Goal: Task Accomplishment & Management: Manage account settings

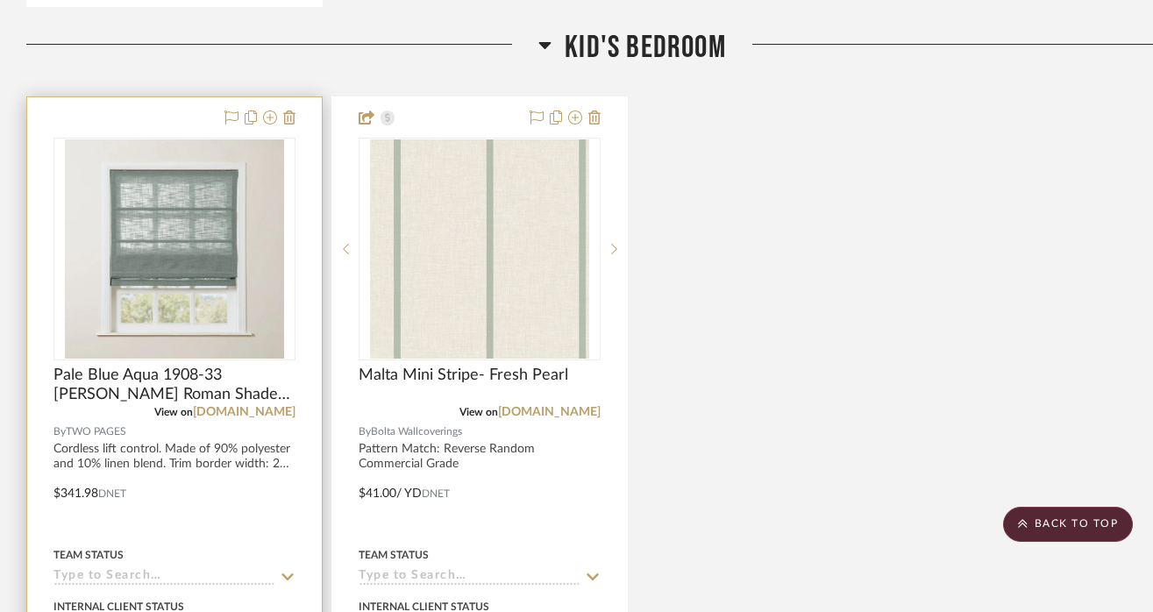
scroll to position [1501, 0]
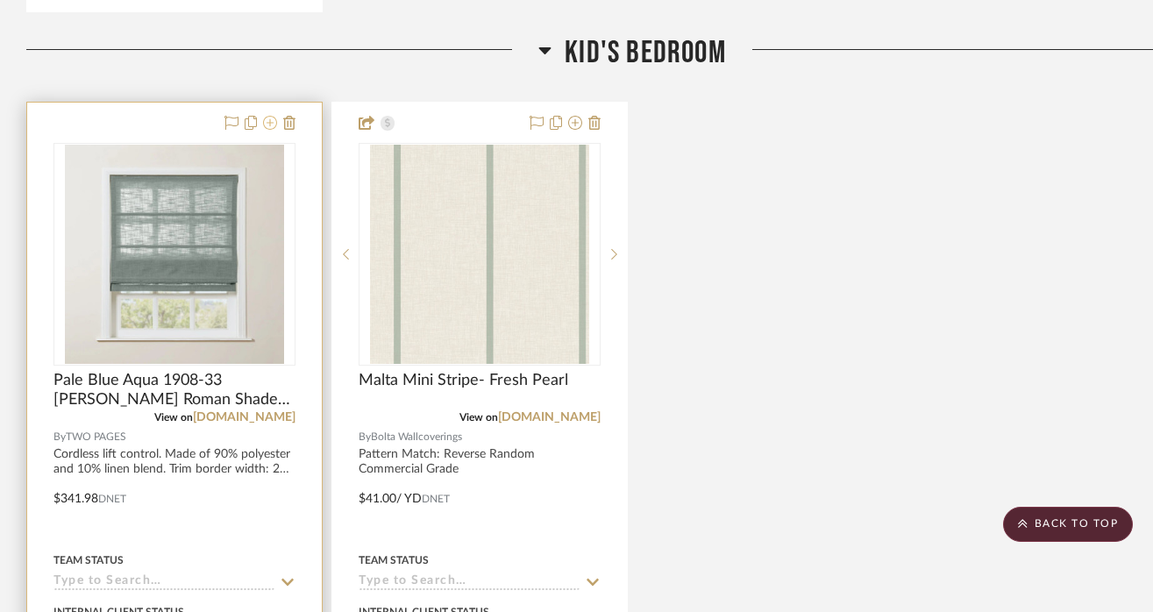
click at [271, 116] on icon at bounding box center [270, 123] width 14 height 14
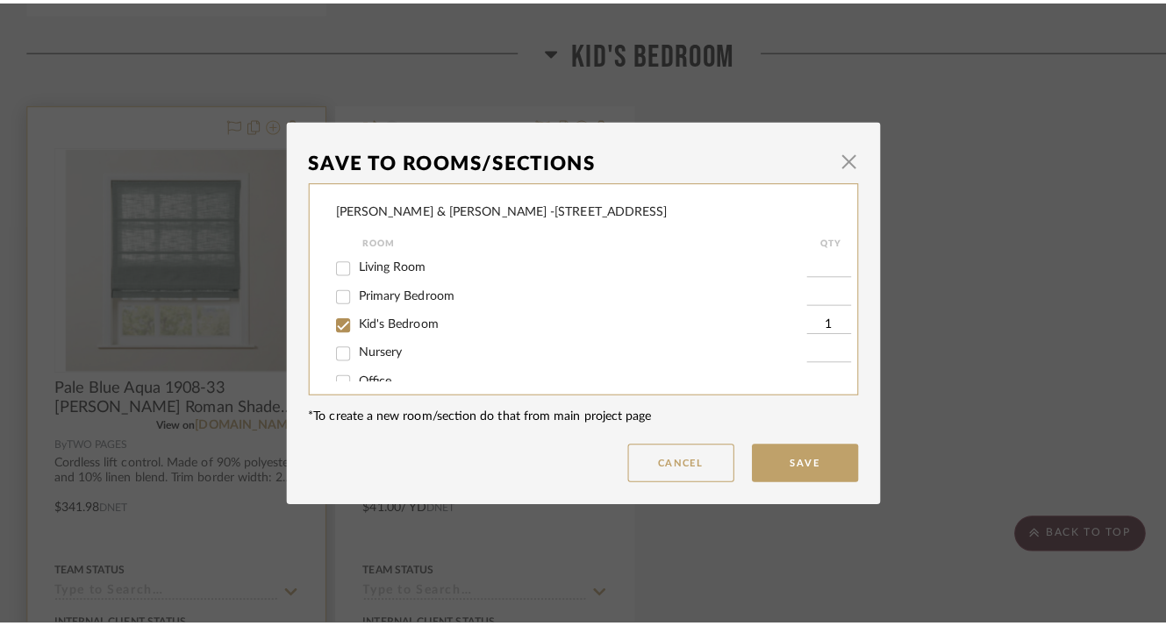
scroll to position [0, 0]
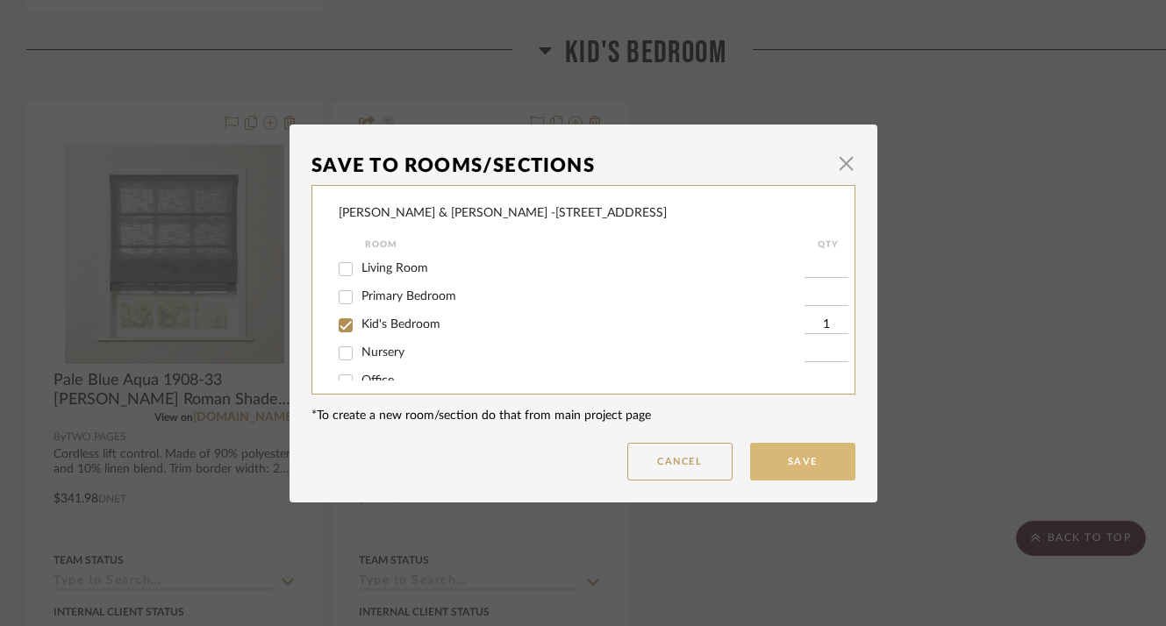
click at [782, 461] on button "Save" at bounding box center [802, 462] width 105 height 38
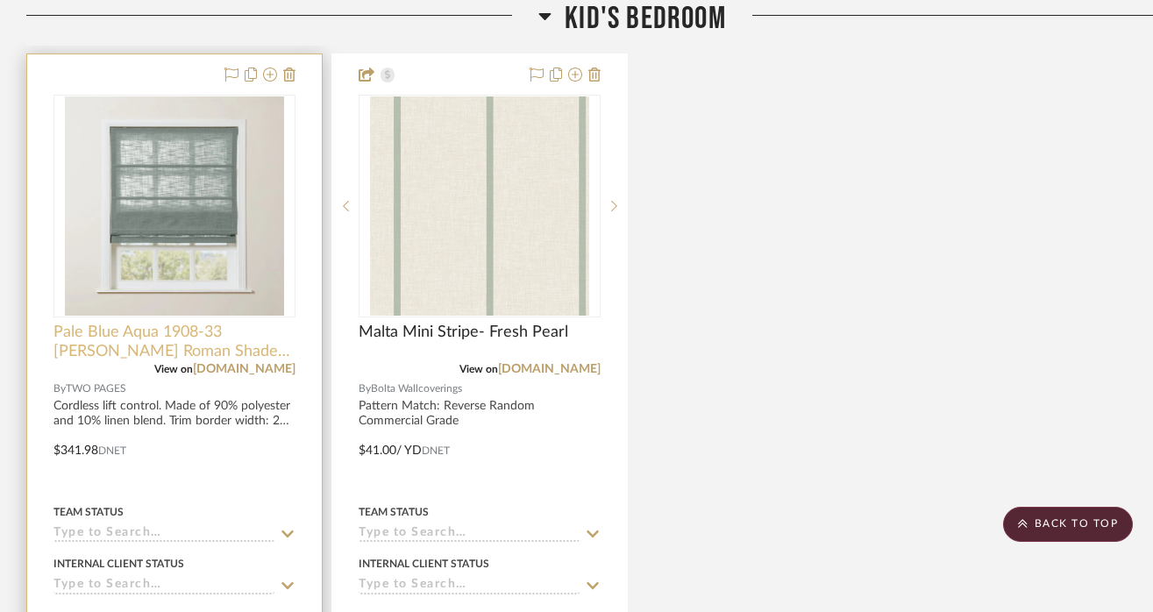
scroll to position [1544, 0]
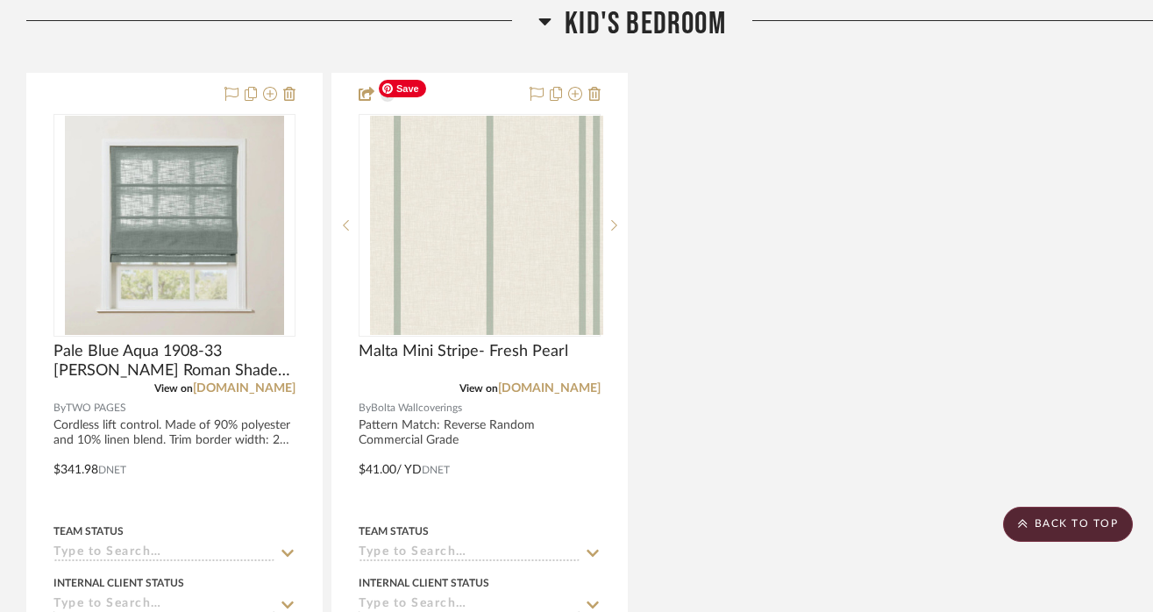
scroll to position [1556, 0]
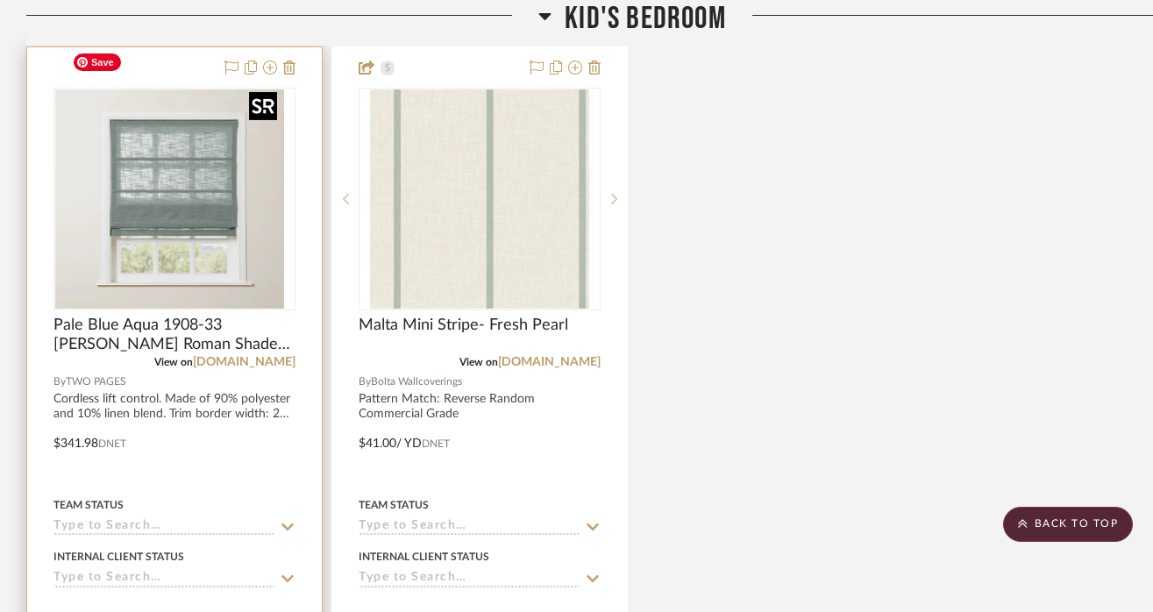
click at [140, 231] on div at bounding box center [175, 199] width 242 height 223
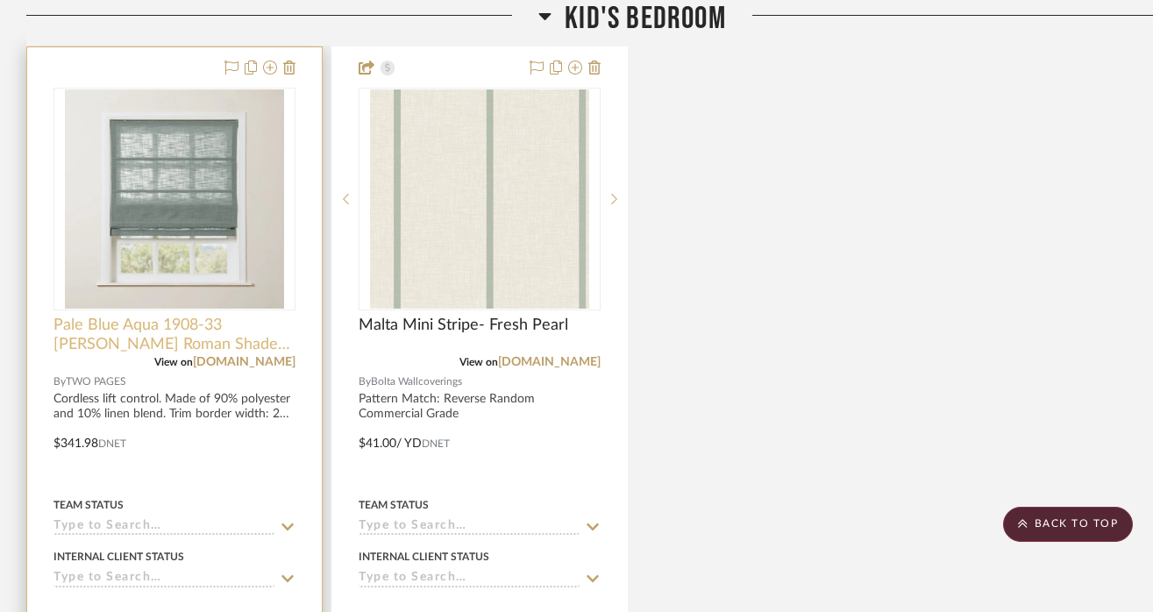
click at [135, 316] on span "Pale Blue Aqua 1908-33 [PERSON_NAME] Roman Shade Cordless/ Motorized" at bounding box center [175, 335] width 242 height 39
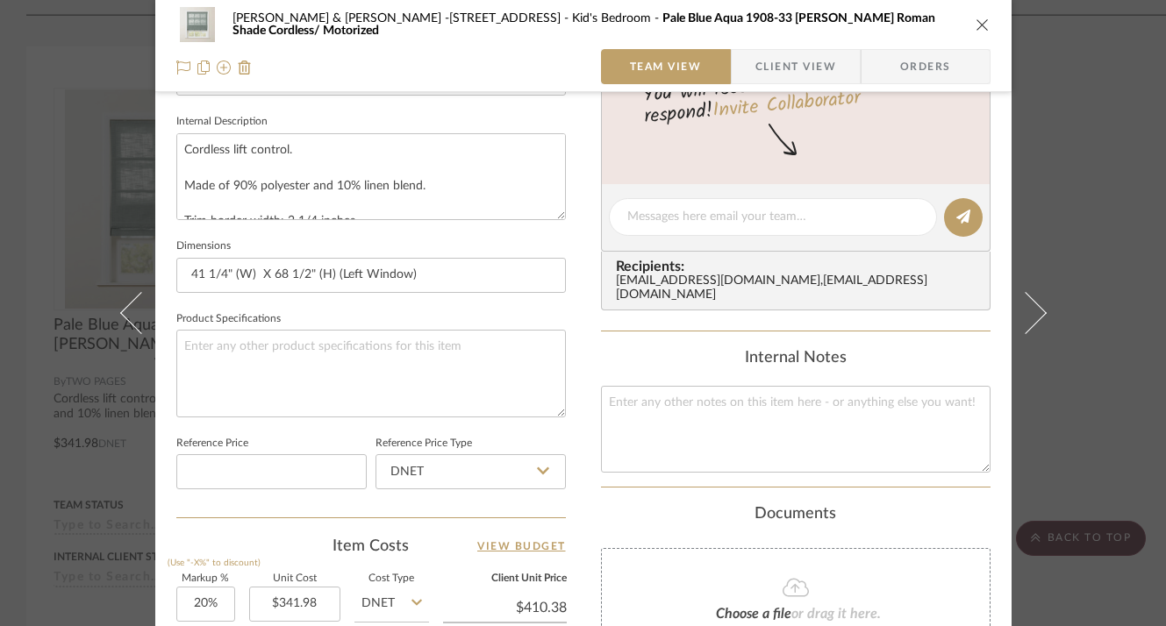
scroll to position [905, 0]
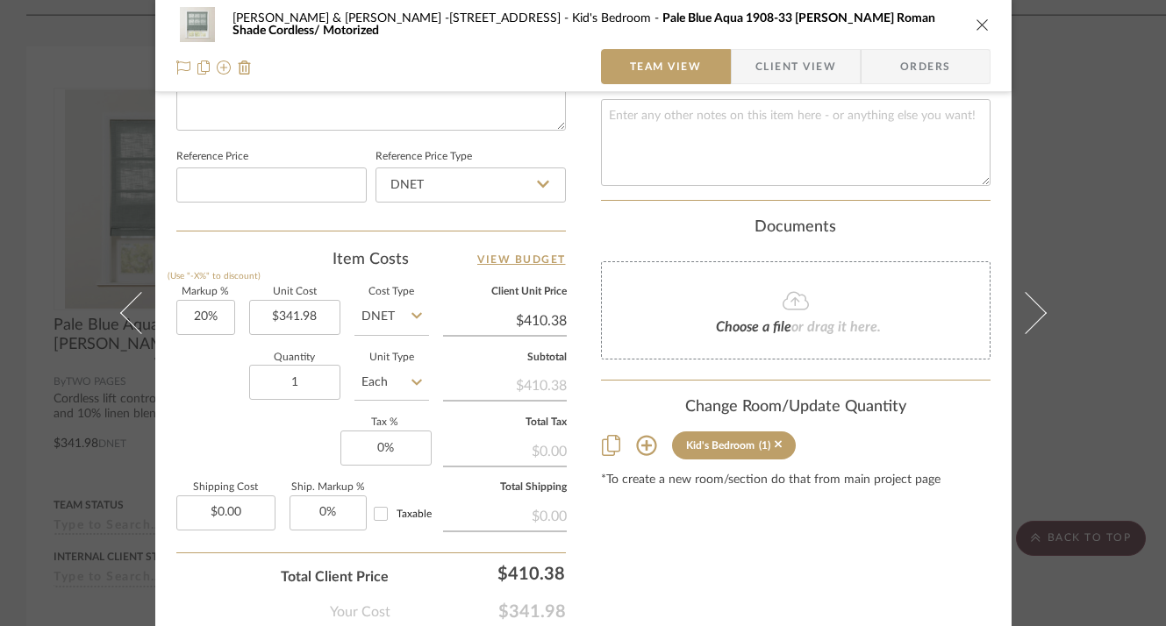
click at [975, 23] on icon "close" at bounding box center [982, 25] width 14 height 14
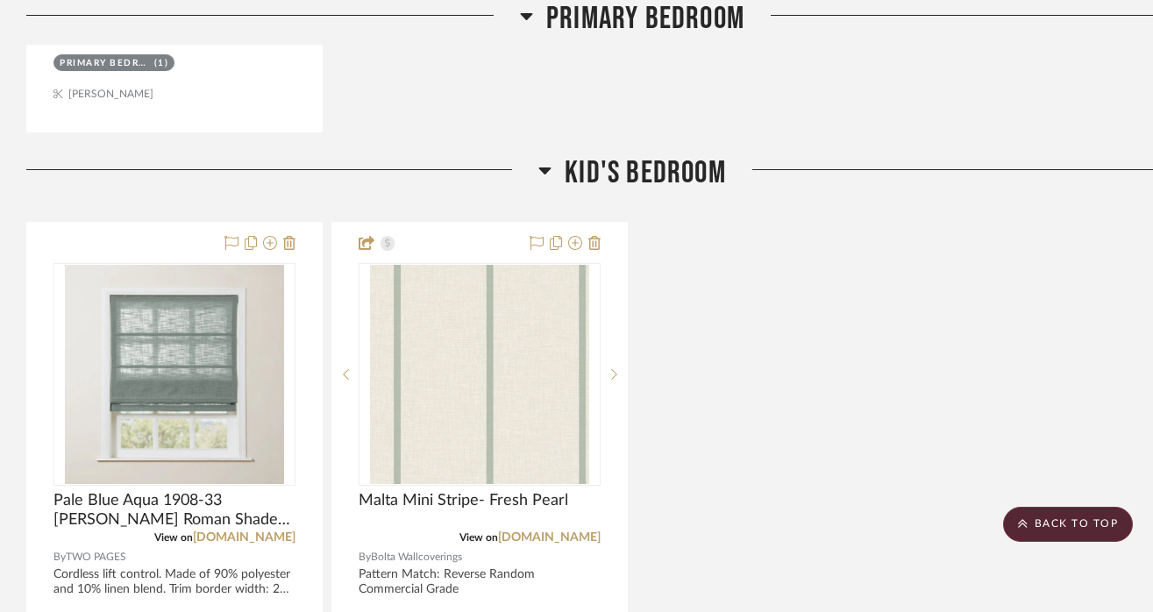
scroll to position [1303, 0]
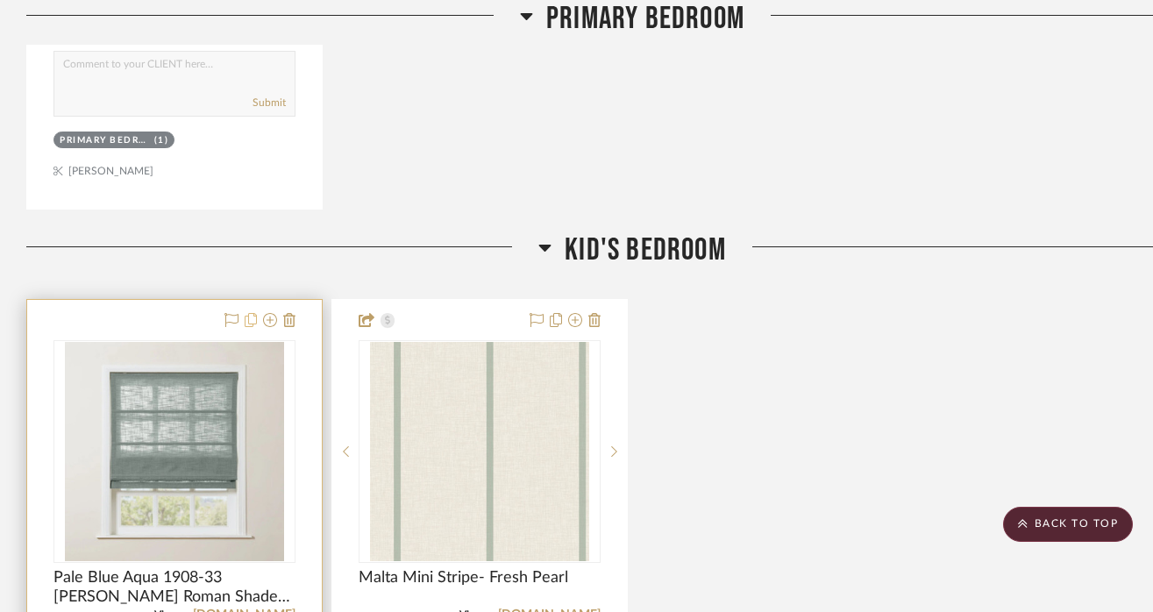
click at [249, 313] on icon at bounding box center [251, 320] width 12 height 14
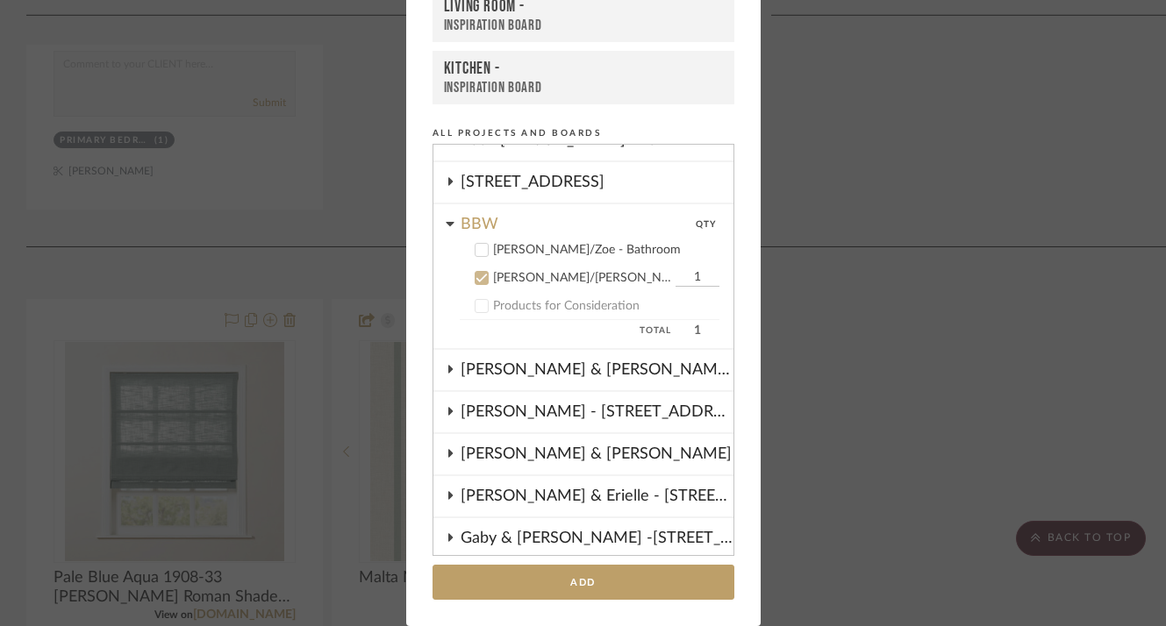
scroll to position [93, 0]
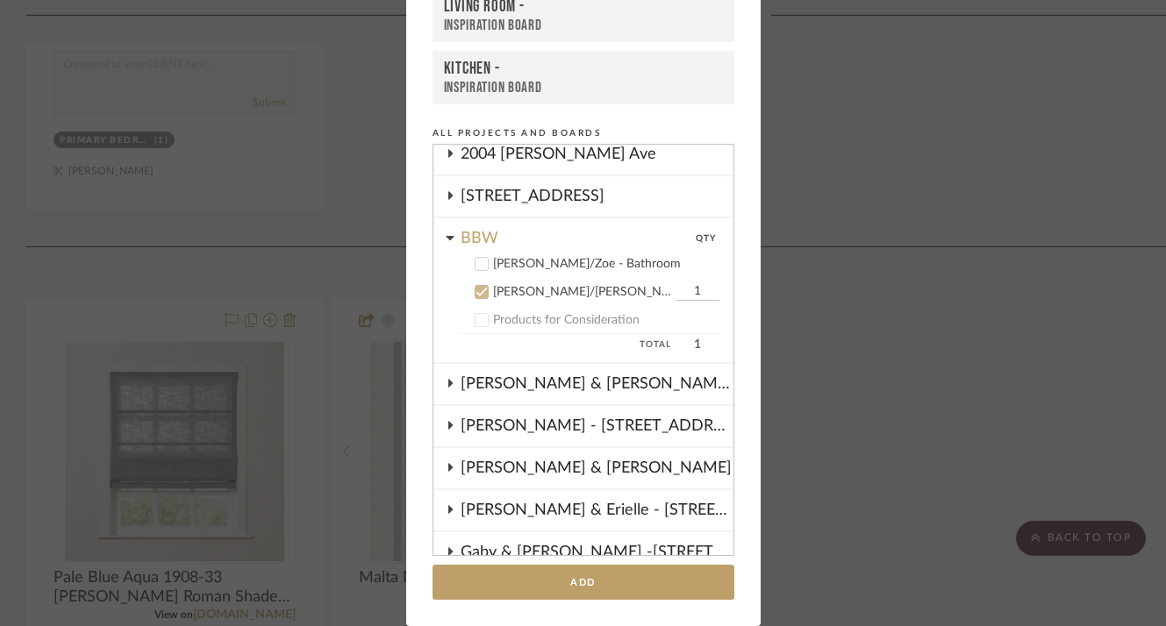
click at [475, 296] on icon at bounding box center [481, 292] width 12 height 12
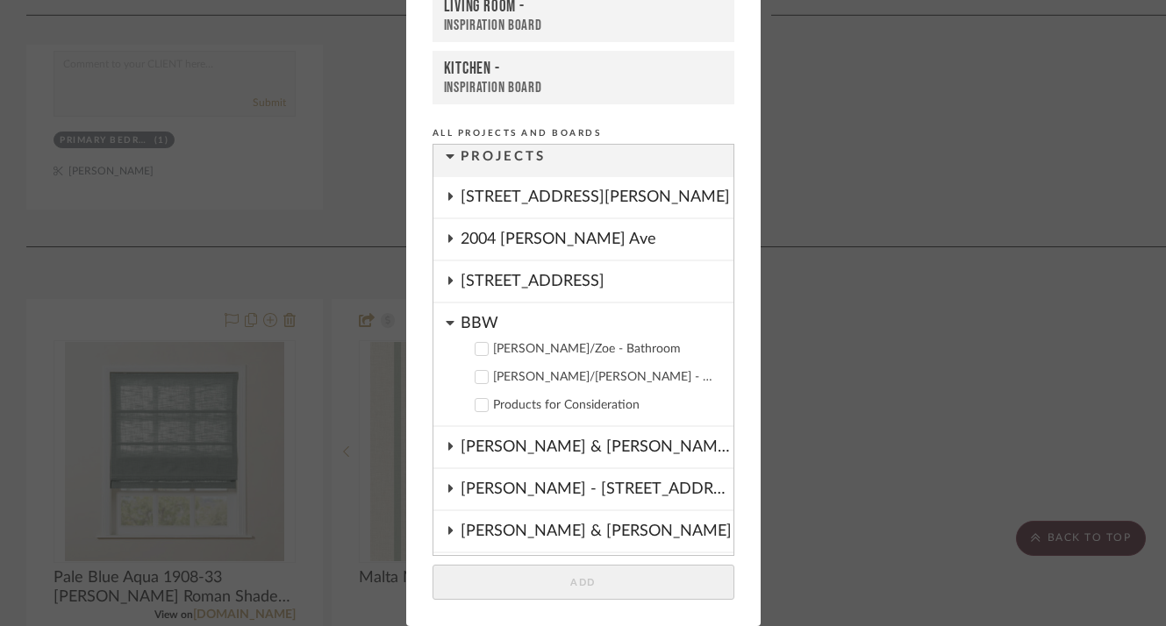
scroll to position [0, 0]
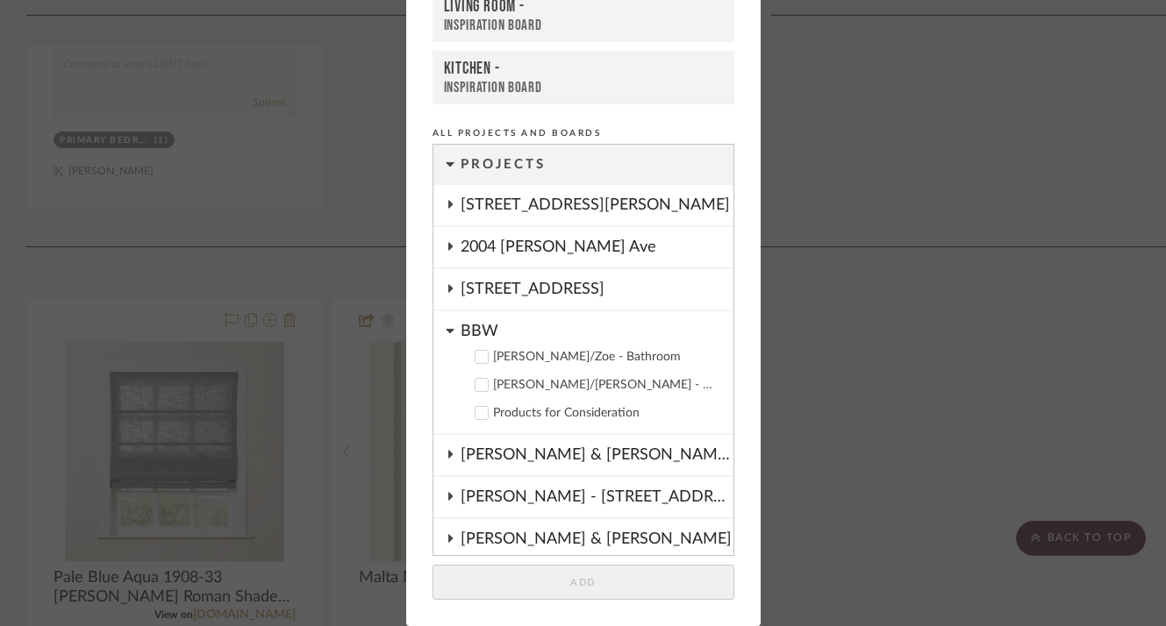
click at [446, 330] on icon at bounding box center [450, 331] width 8 height 4
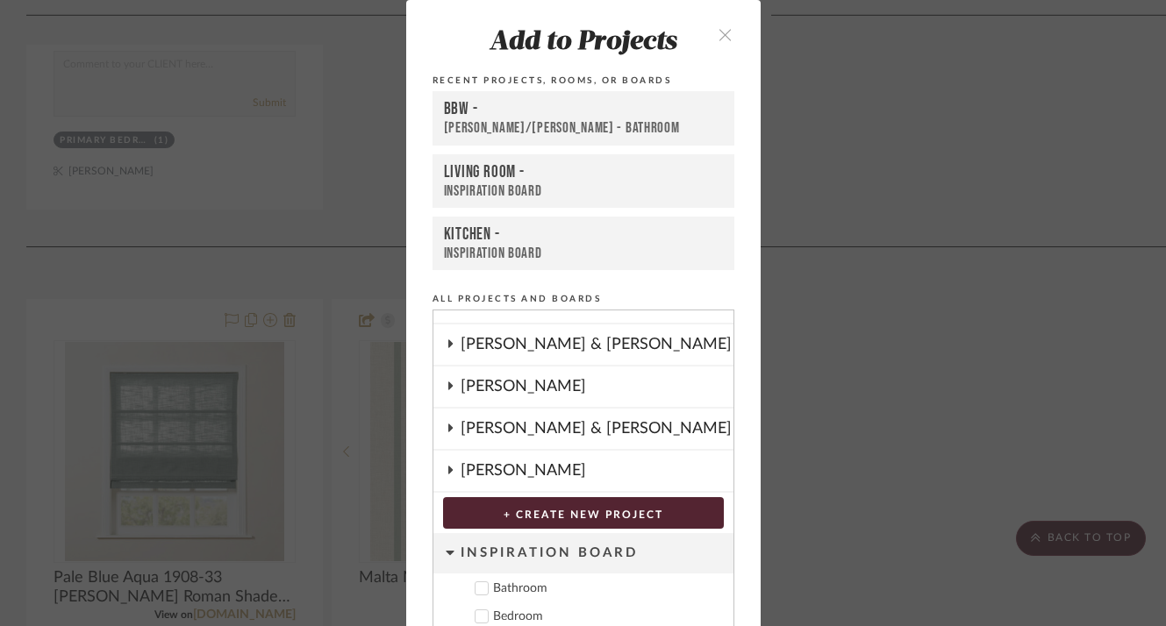
click at [719, 32] on icon "close" at bounding box center [725, 34] width 15 height 15
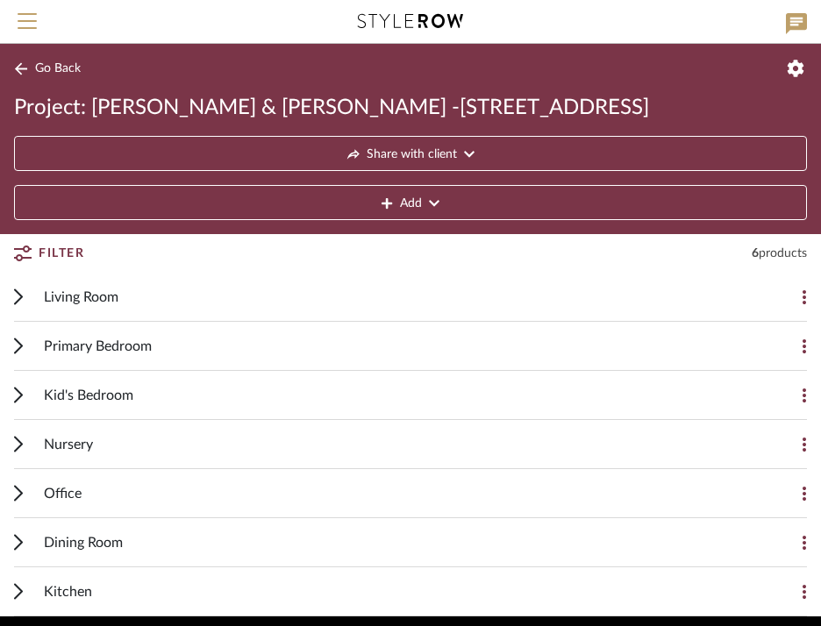
click at [22, 403] on icon at bounding box center [18, 395] width 9 height 17
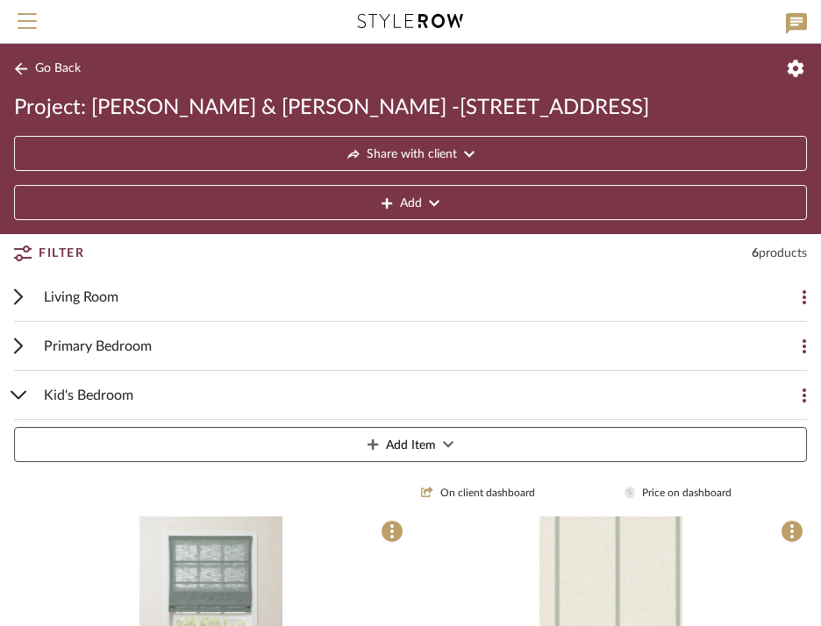
click at [57, 68] on span "Go Back" at bounding box center [58, 68] width 46 height 15
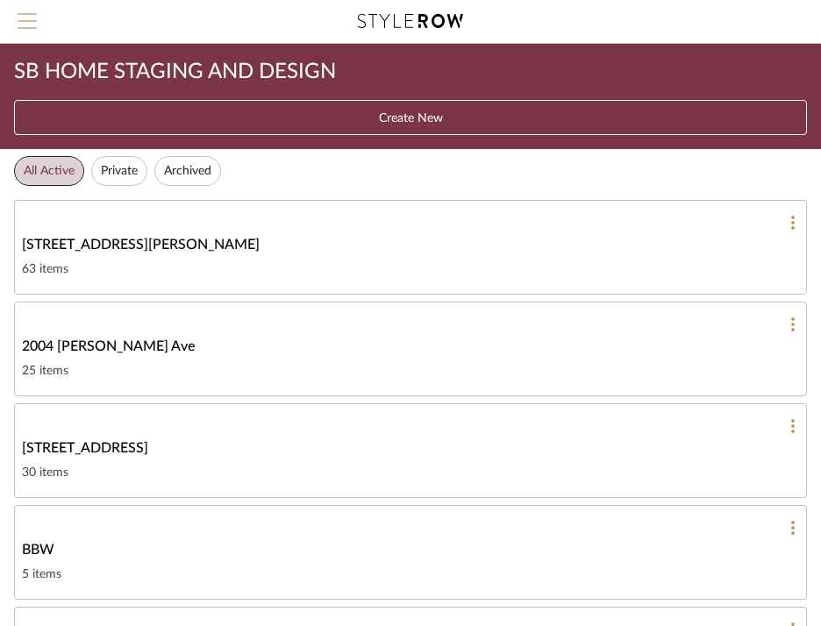
click at [32, 15] on span "Menu" at bounding box center [27, 14] width 19 height 2
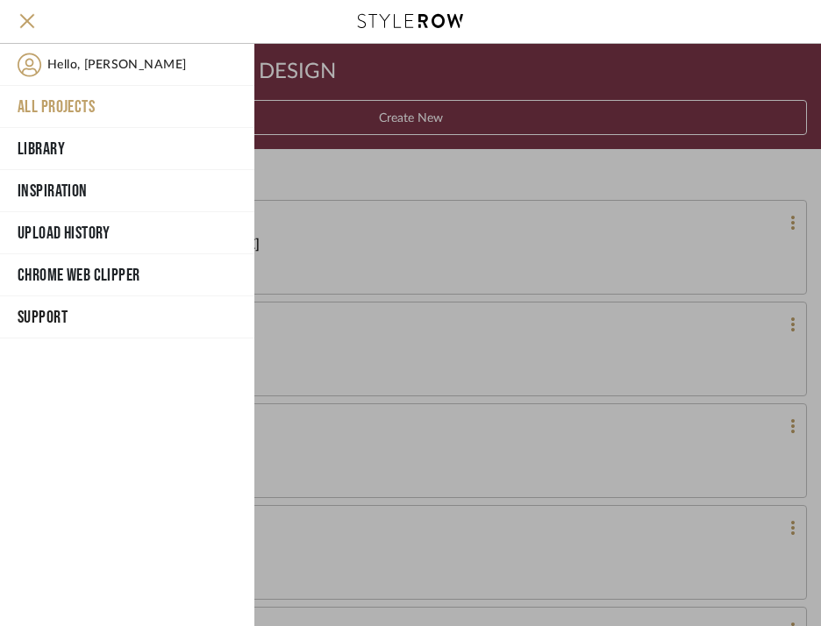
click at [36, 109] on button "All Projects" at bounding box center [127, 107] width 254 height 42
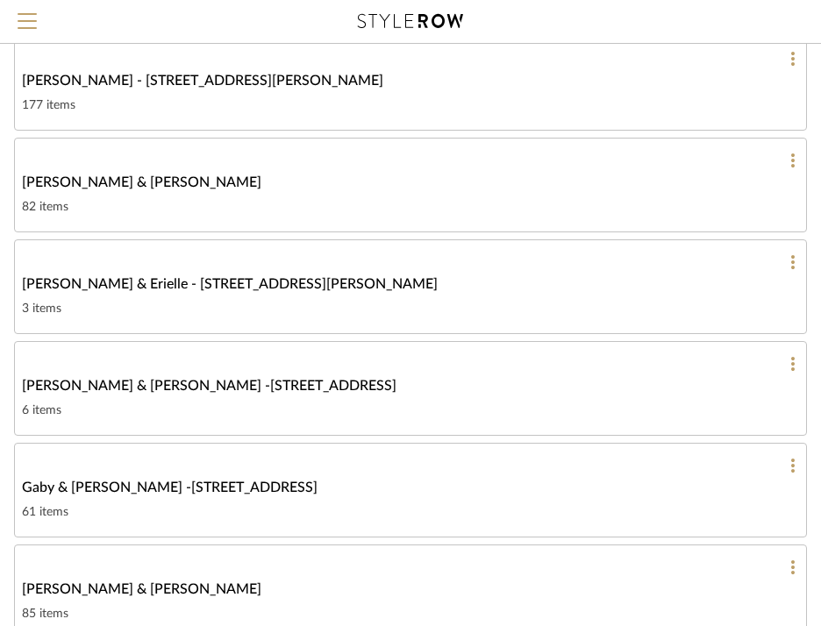
scroll to position [675, 0]
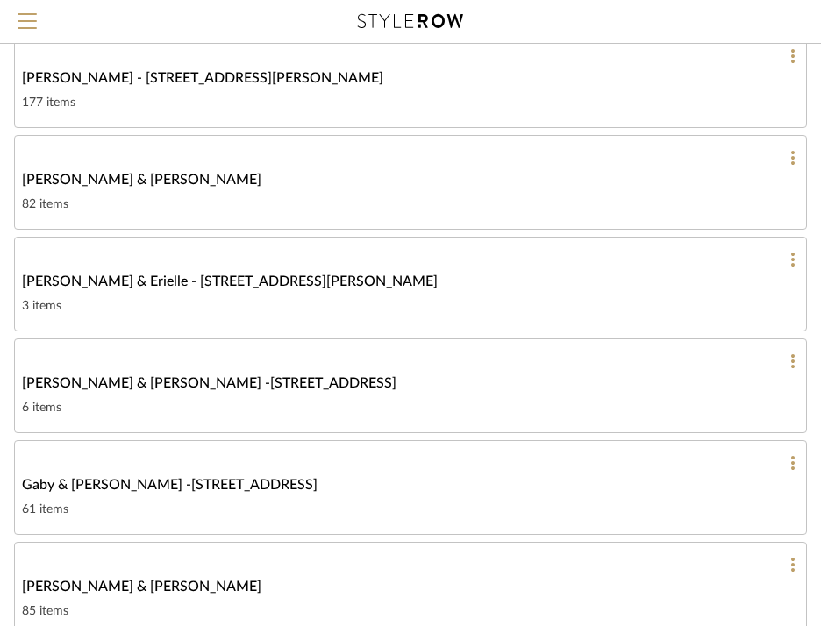
click at [153, 393] on span "[PERSON_NAME] & [PERSON_NAME] -[STREET_ADDRESS]" at bounding box center [209, 383] width 375 height 21
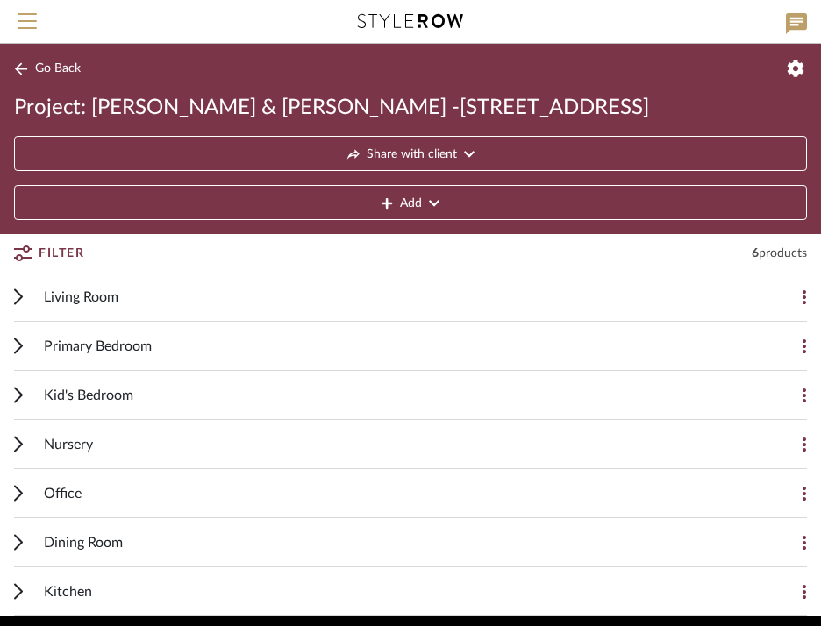
click at [21, 396] on icon at bounding box center [18, 396] width 7 height 14
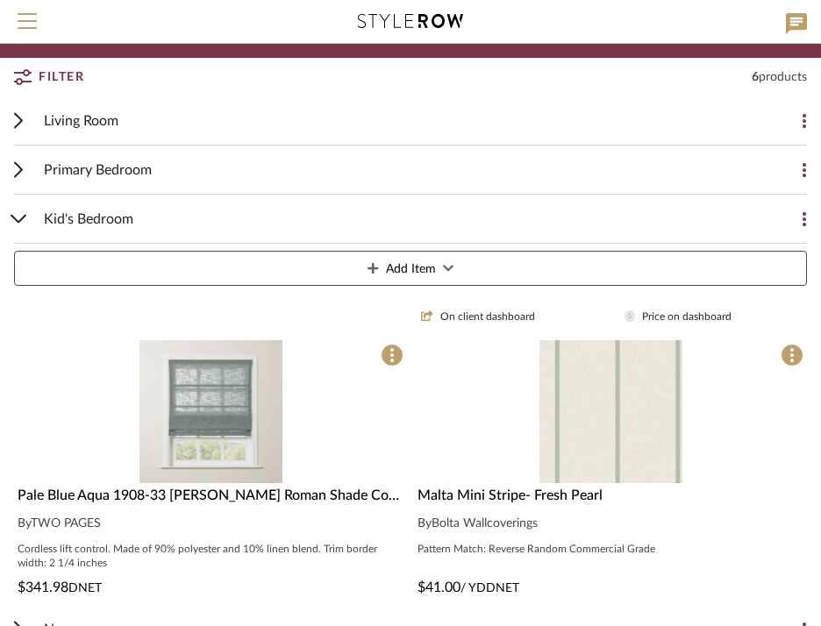
scroll to position [190, 0]
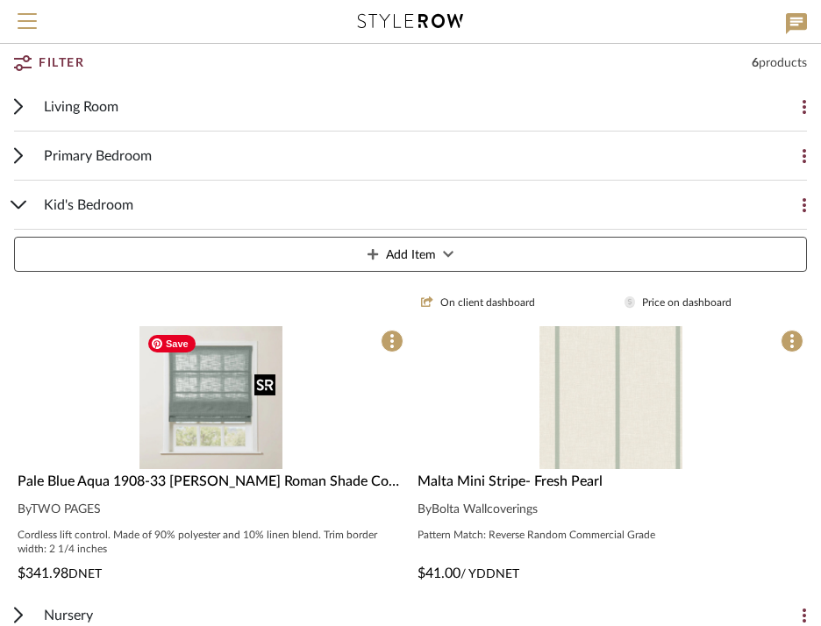
click at [206, 412] on img "0" at bounding box center [210, 397] width 143 height 143
